Goal: Check status: Check status

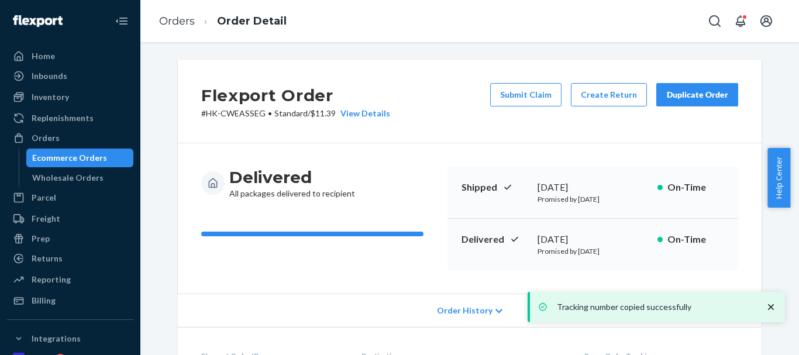
scroll to position [292, 0]
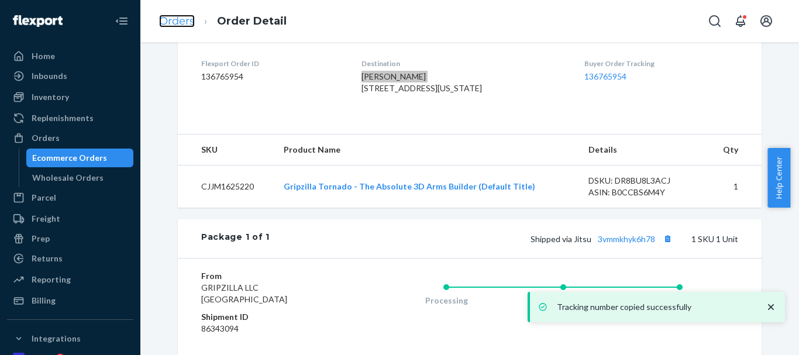
click at [180, 20] on link "Orders" at bounding box center [177, 21] width 36 height 13
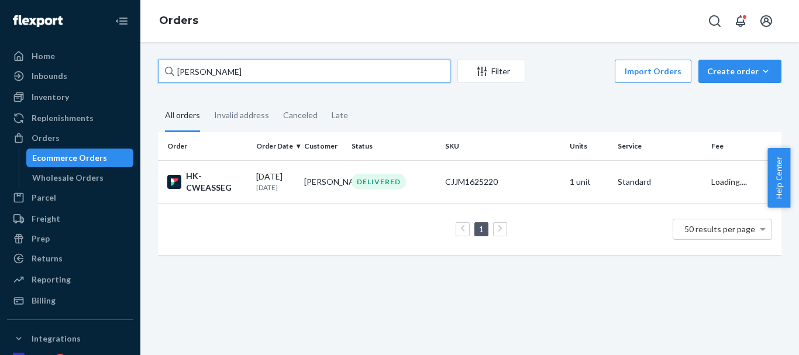
drag, startPoint x: 249, startPoint y: 73, endPoint x: 147, endPoint y: 70, distance: 101.8
click at [80, 72] on div "Home Inbounds Shipping Plans Problems Inventory Products Replenishments Orders …" at bounding box center [399, 177] width 799 height 355
paste input "[PERSON_NAME]"
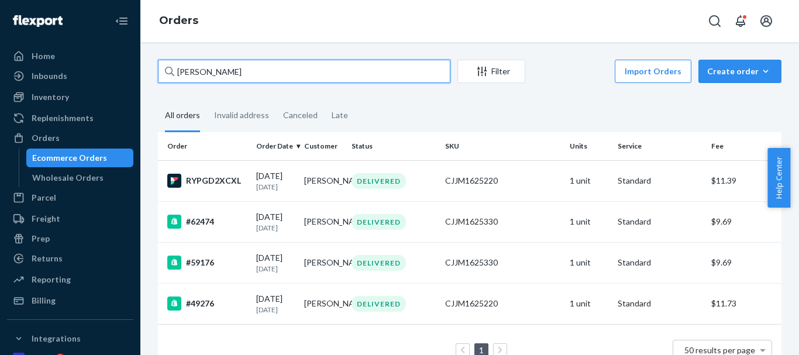
type input "[PERSON_NAME]"
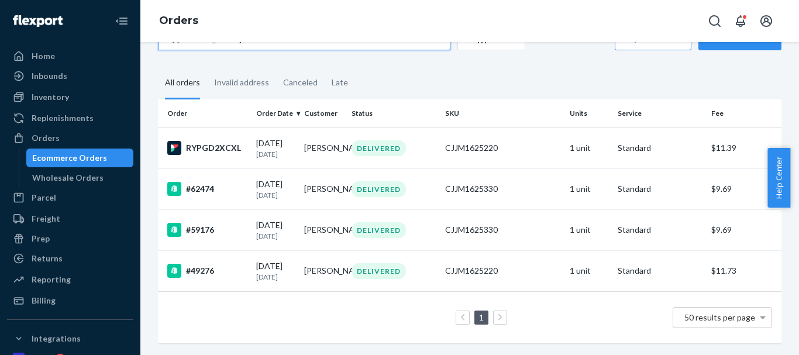
scroll to position [65, 0]
click at [361, 140] on div "DELIVERED" at bounding box center [378, 148] width 54 height 16
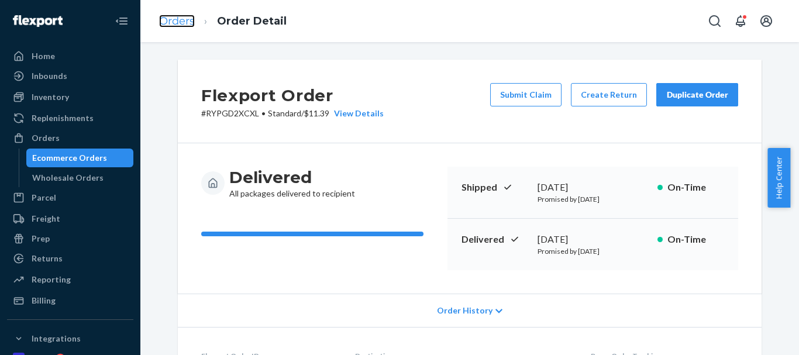
click at [186, 15] on link "Orders" at bounding box center [177, 21] width 36 height 13
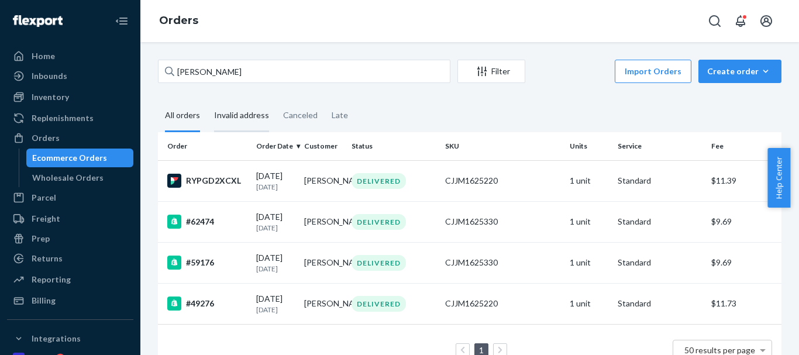
click at [239, 113] on div "Invalid address" at bounding box center [241, 116] width 55 height 32
click at [207, 100] on input "Invalid address" at bounding box center [207, 100] width 0 height 0
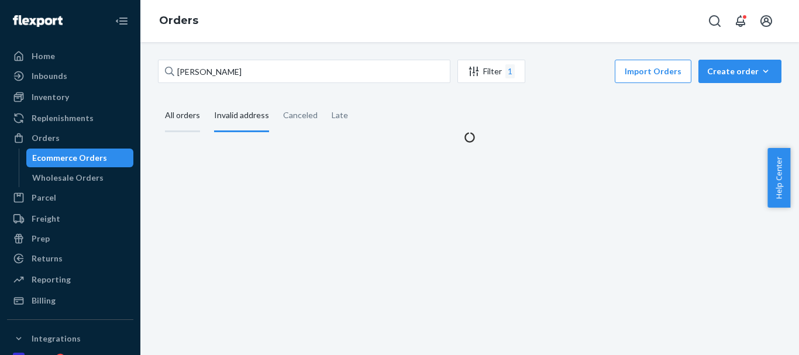
click at [179, 109] on div "All orders" at bounding box center [182, 116] width 35 height 32
click at [158, 100] on input "All orders" at bounding box center [158, 100] width 0 height 0
click at [310, 117] on div "Canceled" at bounding box center [300, 116] width 35 height 32
click at [276, 100] on input "Canceled" at bounding box center [276, 100] width 0 height 0
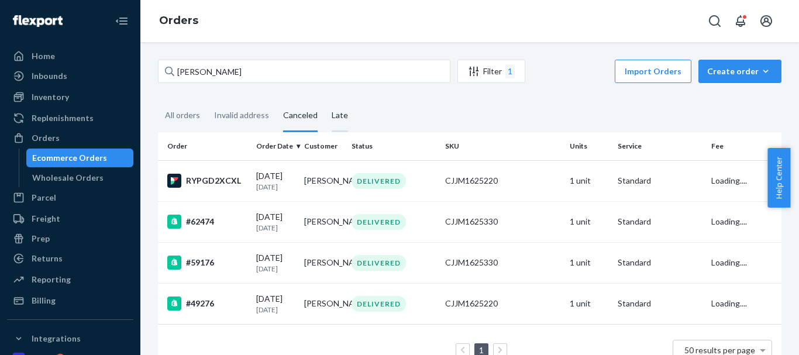
click at [336, 115] on div "Late" at bounding box center [340, 116] width 16 height 32
click at [325, 100] on input "Late" at bounding box center [325, 100] width 0 height 0
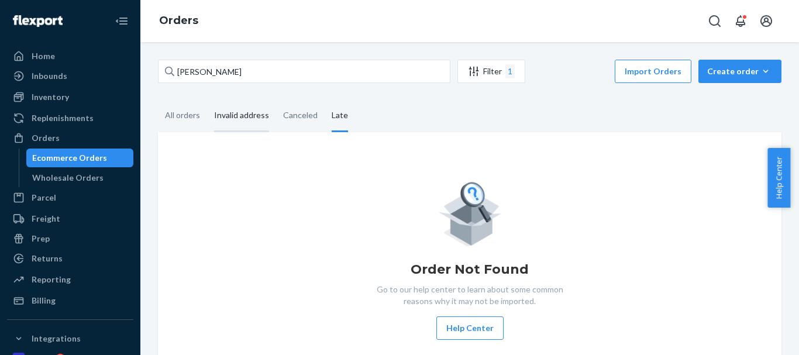
click at [243, 120] on div "Invalid address" at bounding box center [241, 116] width 55 height 32
click at [207, 100] on input "Invalid address" at bounding box center [207, 100] width 0 height 0
click at [184, 114] on div "All orders" at bounding box center [182, 116] width 35 height 32
click at [158, 100] on input "All orders" at bounding box center [158, 100] width 0 height 0
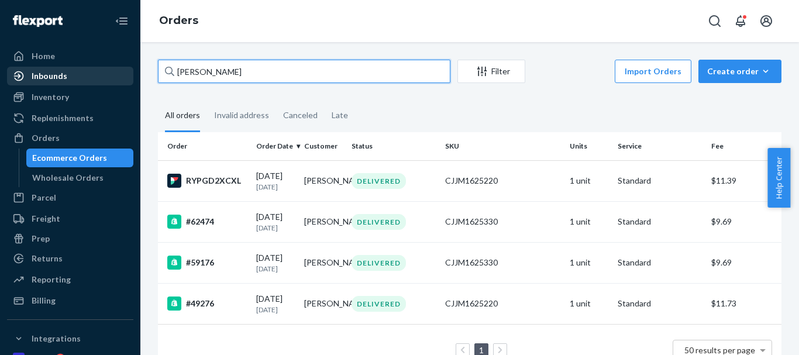
drag, startPoint x: 91, startPoint y: 74, endPoint x: 81, endPoint y: 72, distance: 10.1
click at [83, 73] on div "Home Inbounds Shipping Plans Problems Inventory Products Replenishments Orders …" at bounding box center [399, 177] width 799 height 355
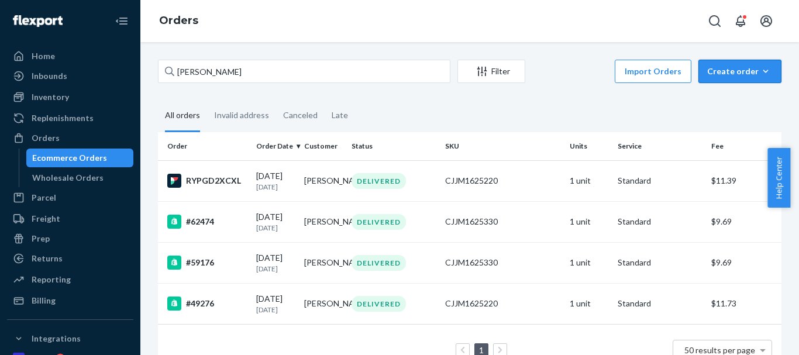
click at [760, 68] on icon "button" at bounding box center [766, 71] width 12 height 12
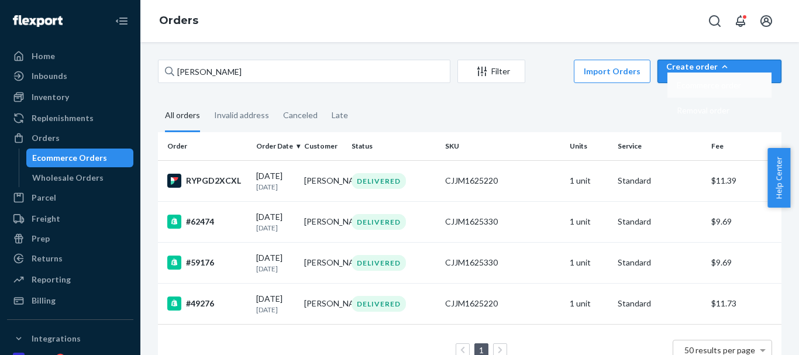
click at [749, 92] on button "Ecommerce order" at bounding box center [719, 85] width 104 height 25
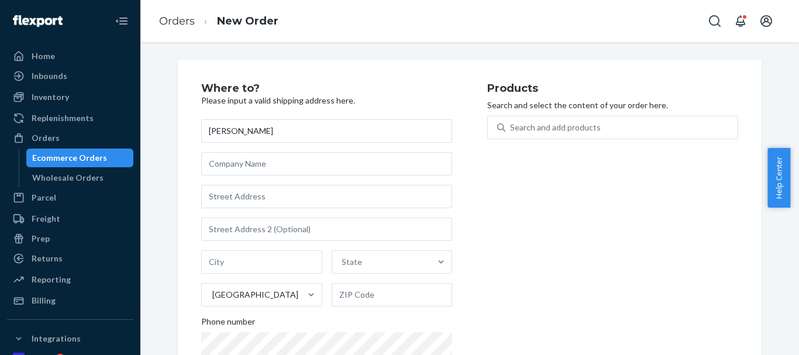
type input "[PERSON_NAME]"
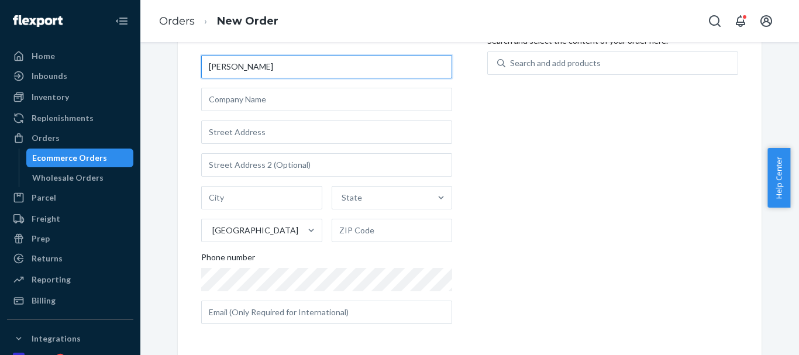
scroll to position [66, 0]
